Goal: Find specific page/section: Find specific page/section

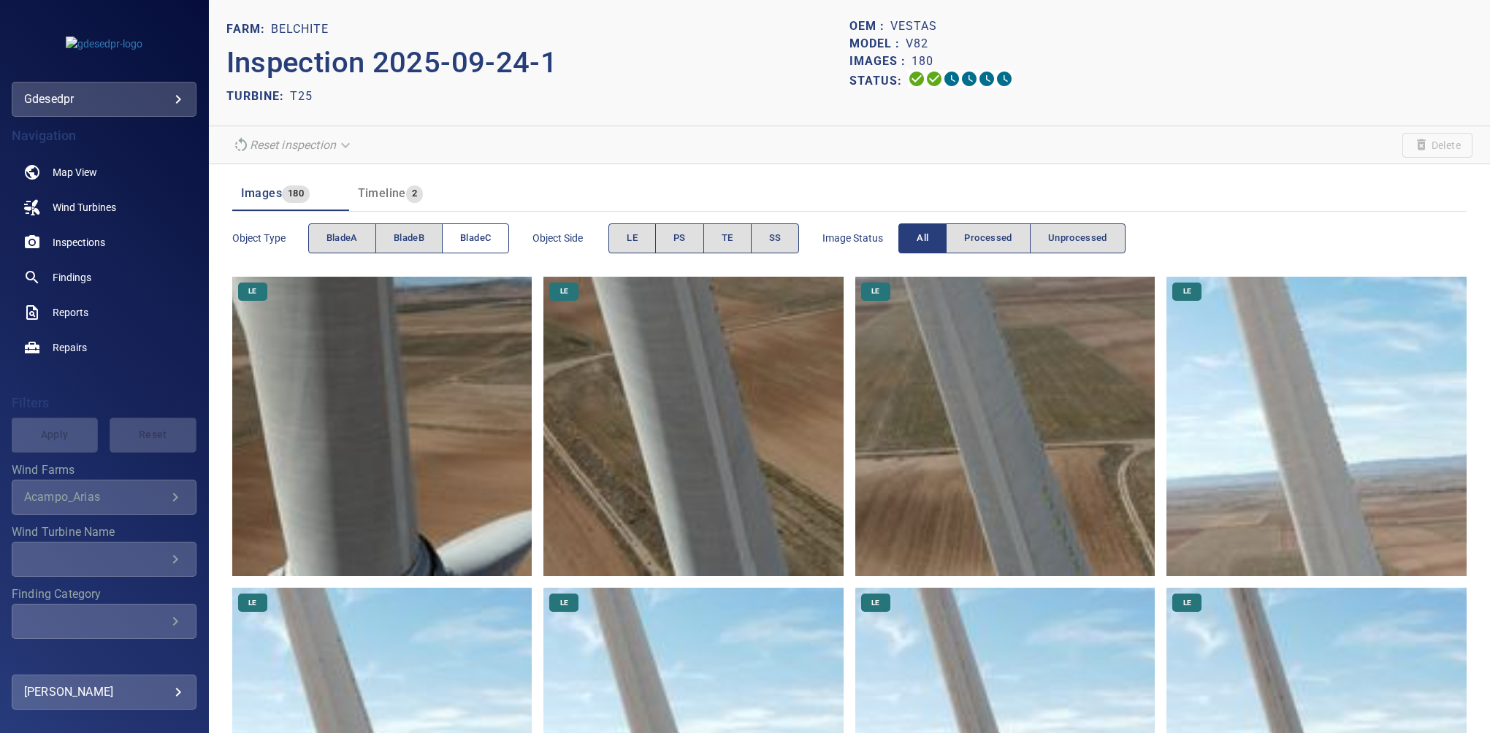
click at [457, 243] on button "bladeC" at bounding box center [475, 238] width 67 height 30
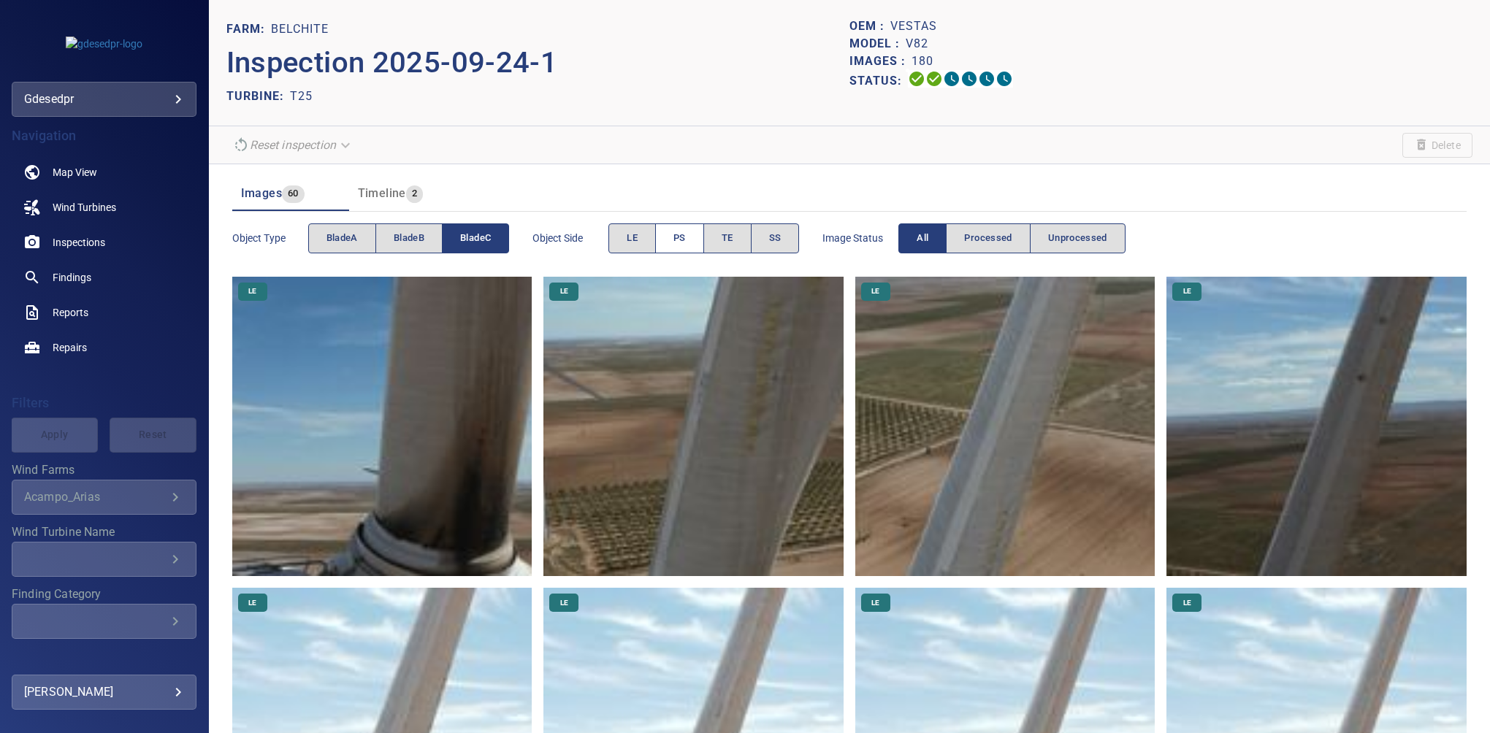
click at [675, 236] on span "PS" at bounding box center [679, 238] width 12 height 17
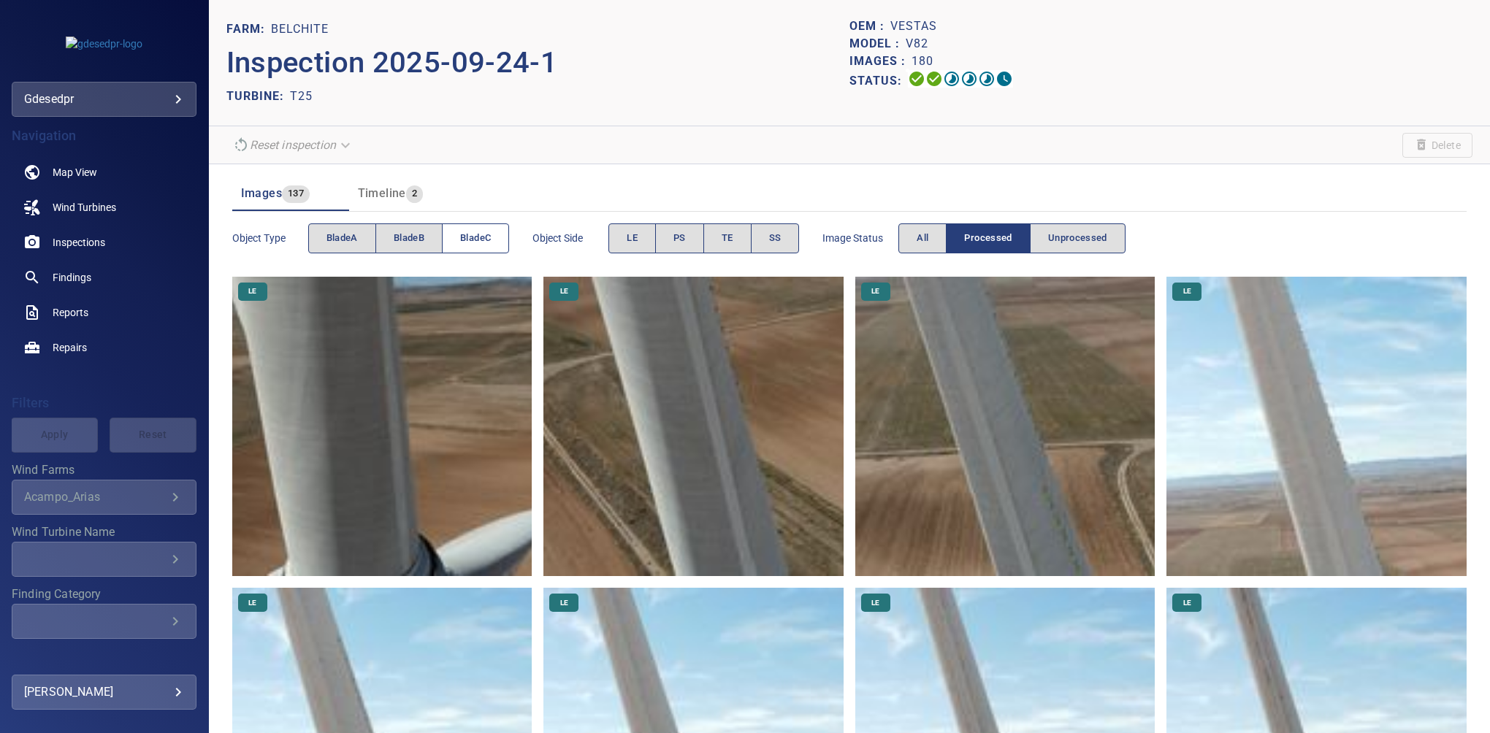
click at [461, 238] on span "bladeC" at bounding box center [475, 238] width 31 height 17
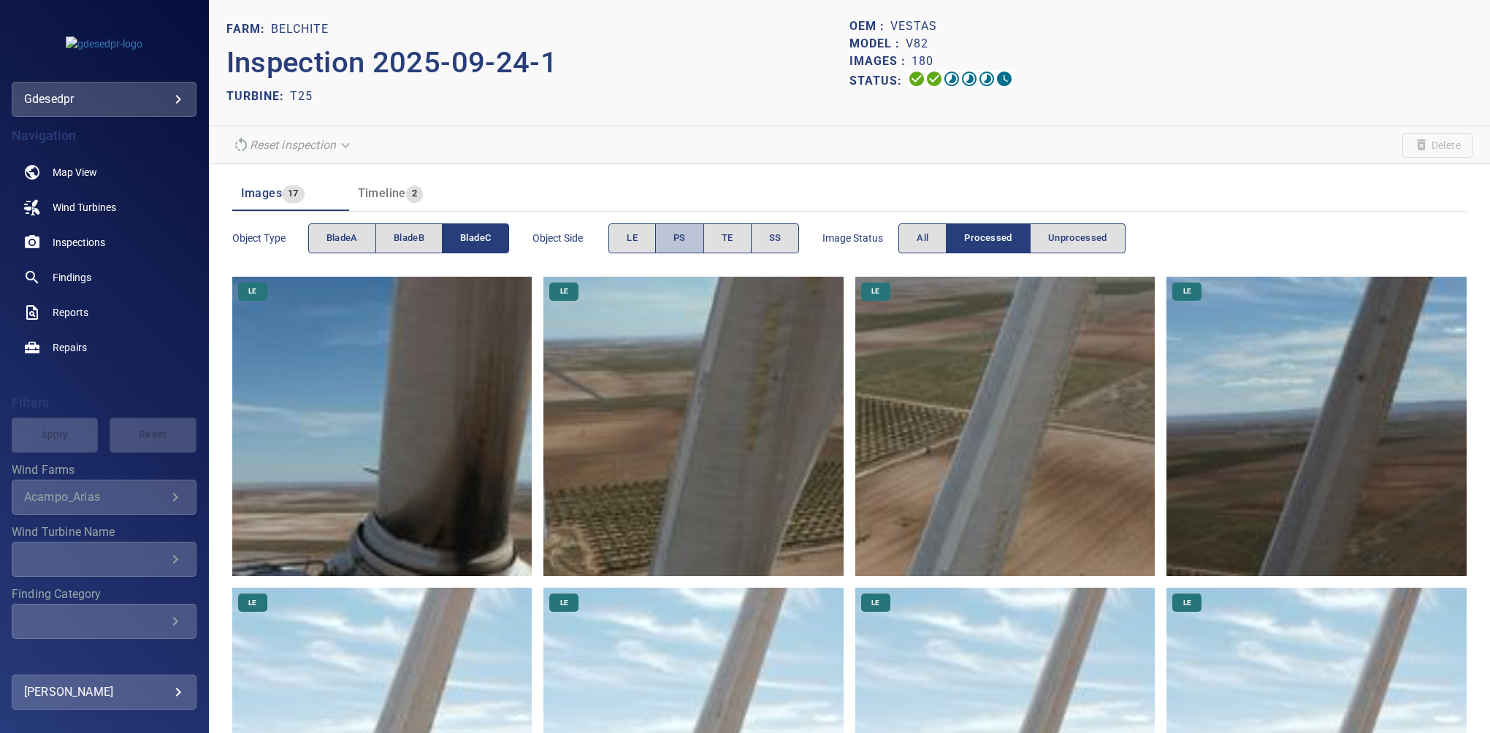
click at [682, 238] on span "PS" at bounding box center [679, 238] width 12 height 17
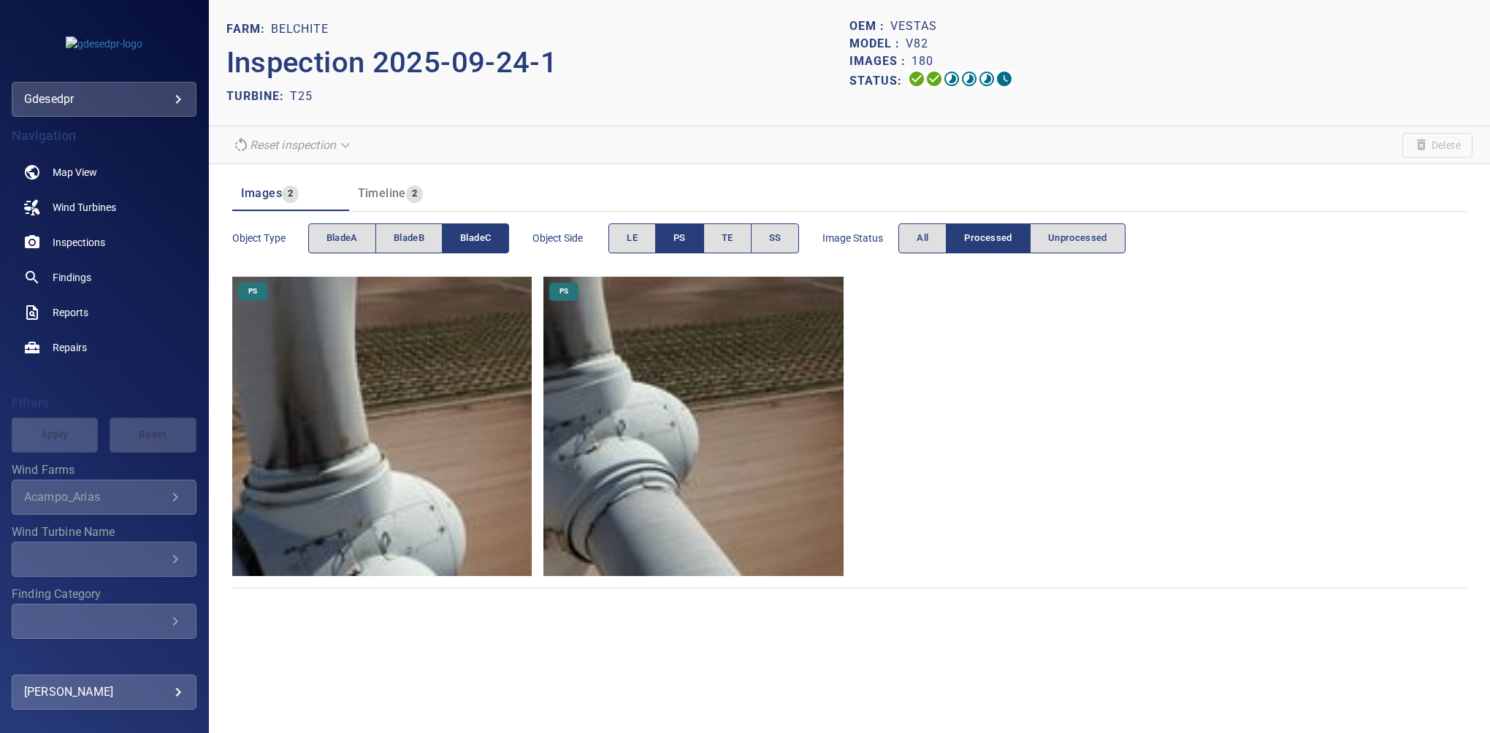
click at [403, 402] on img at bounding box center [382, 427] width 300 height 300
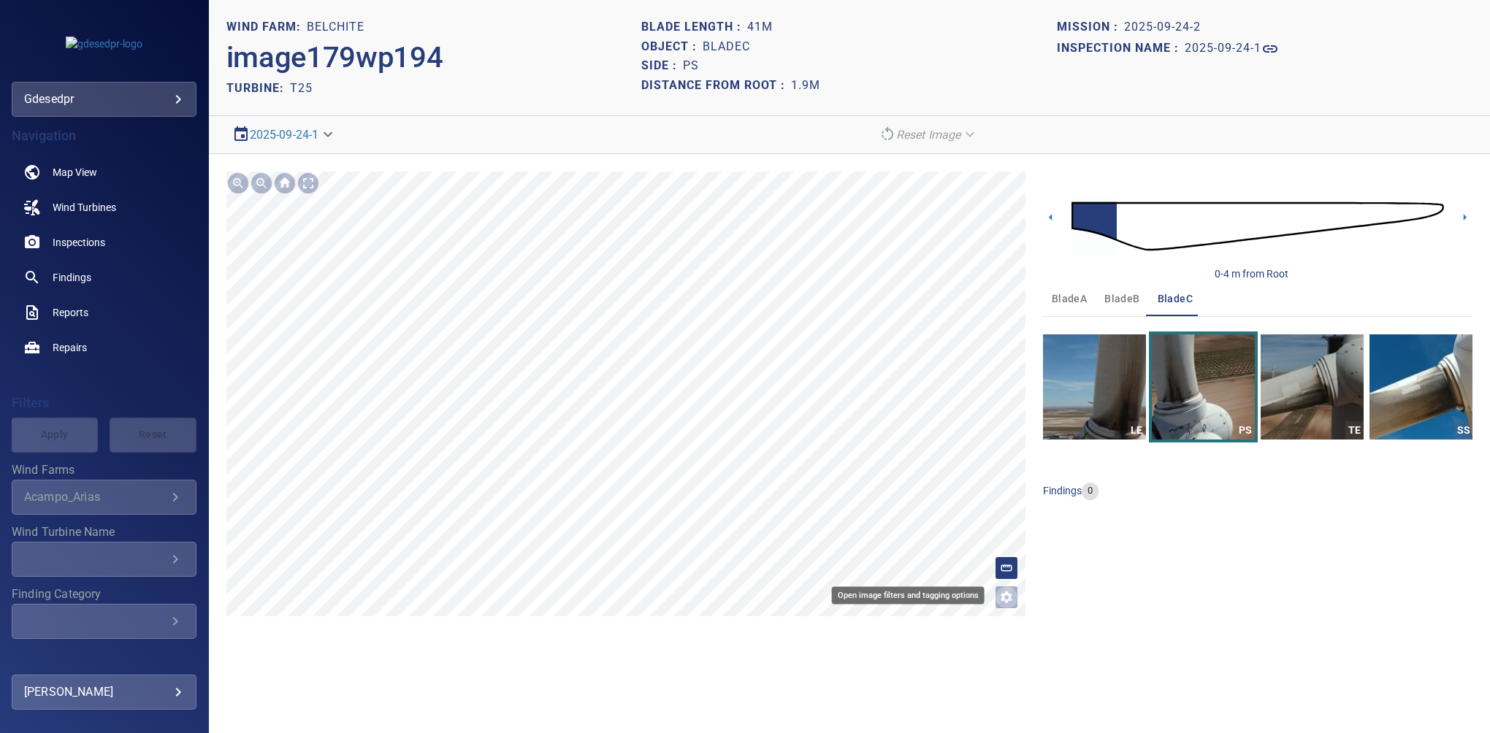
click at [1011, 596] on icon "Open image filters and tagging options" at bounding box center [1006, 597] width 15 height 15
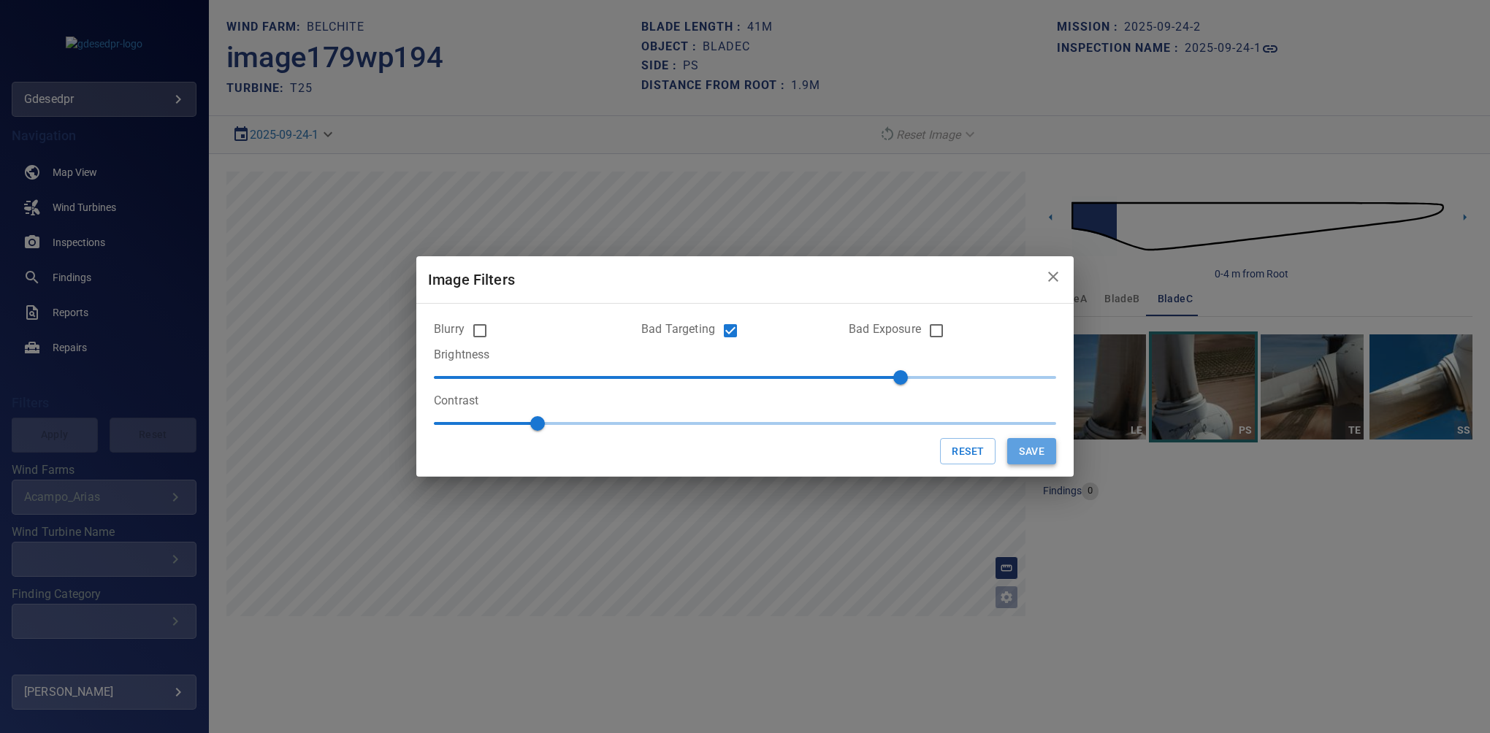
click at [1024, 448] on button "Save" at bounding box center [1031, 451] width 49 height 27
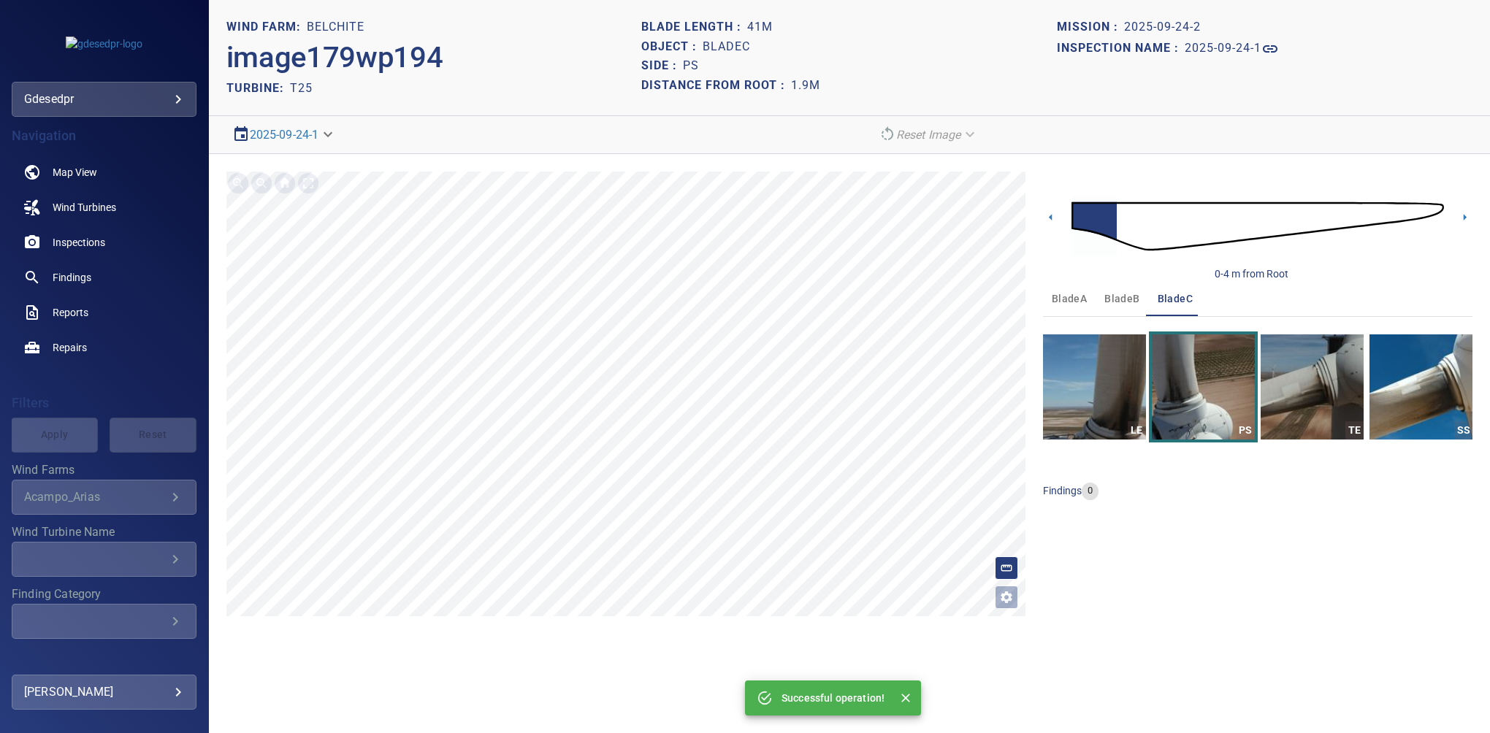
click at [1219, 61] on section "Mission : 2025-09-24-2 Inspection name : 2025-09-24-1" at bounding box center [1264, 58] width 415 height 80
click at [1217, 54] on h1 "2025-09-24-1" at bounding box center [1222, 49] width 77 height 14
